Goal: Find specific page/section: Find specific page/section

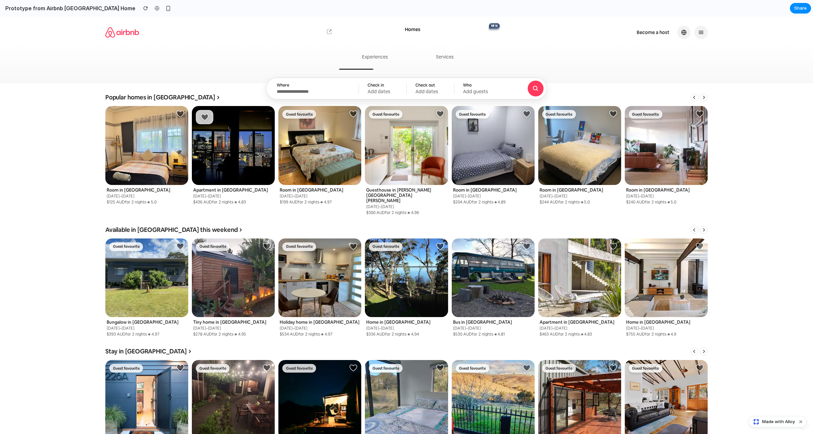
click at [68, 138] on div "Popular homes in Melbourne 7 of 8 items showing _ _ Room in Yarraville 19–21 De…" at bounding box center [406, 154] width 813 height 122
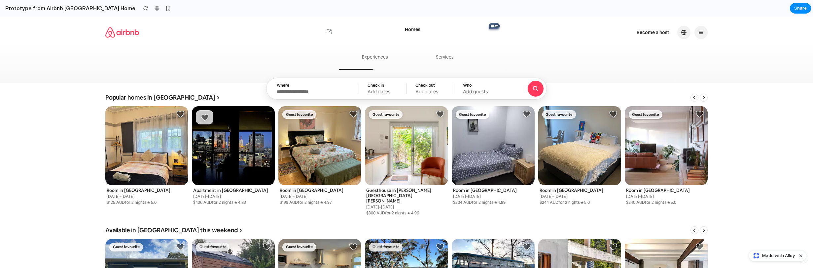
click at [260, 18] on div at bounding box center [406, 50] width 813 height 66
